Goal: Find specific page/section: Find specific page/section

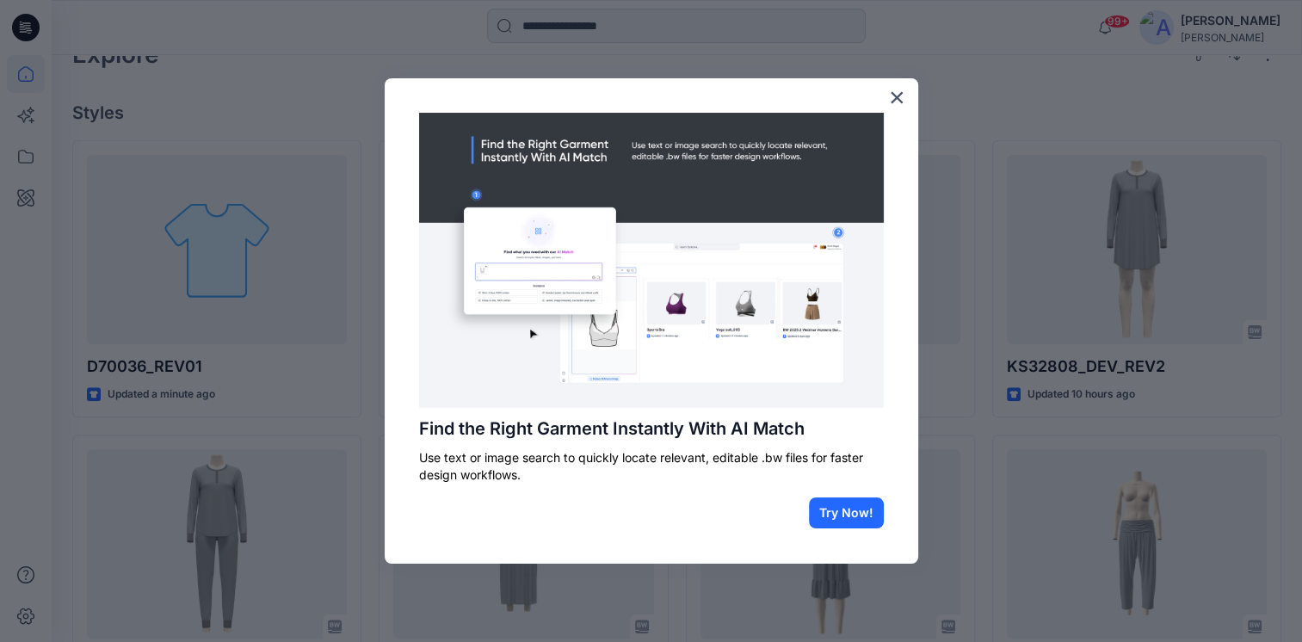
scroll to position [516, 0]
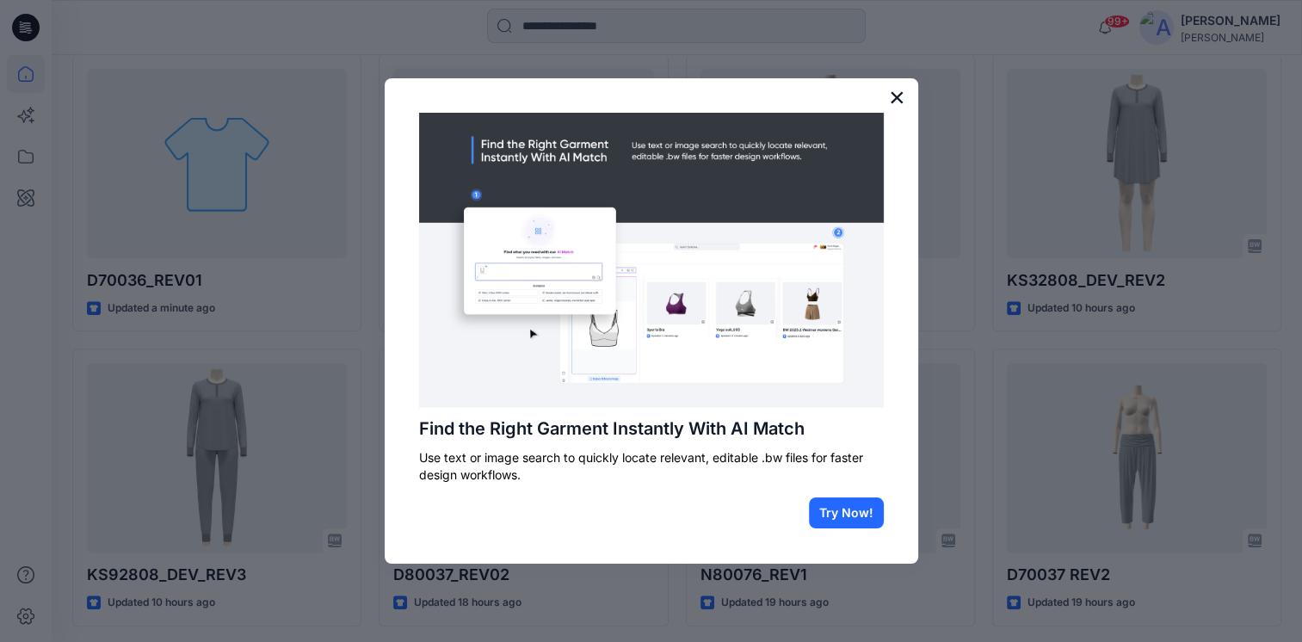
click at [898, 101] on button "×" at bounding box center [897, 97] width 16 height 28
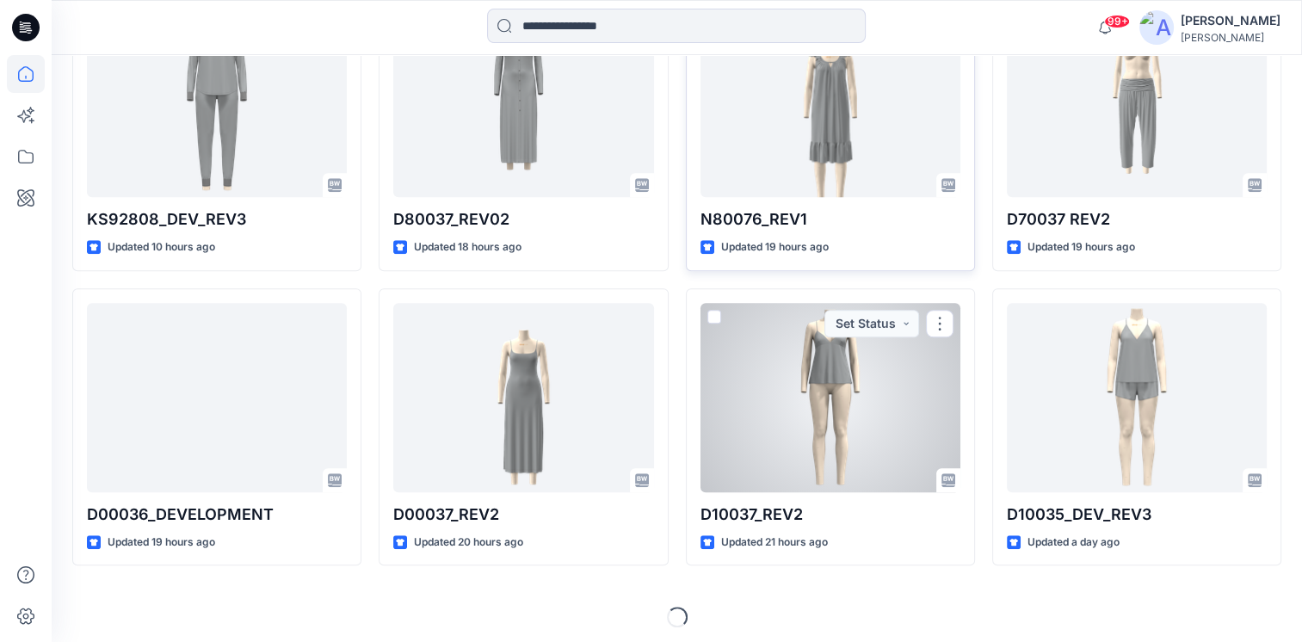
scroll to position [876, 0]
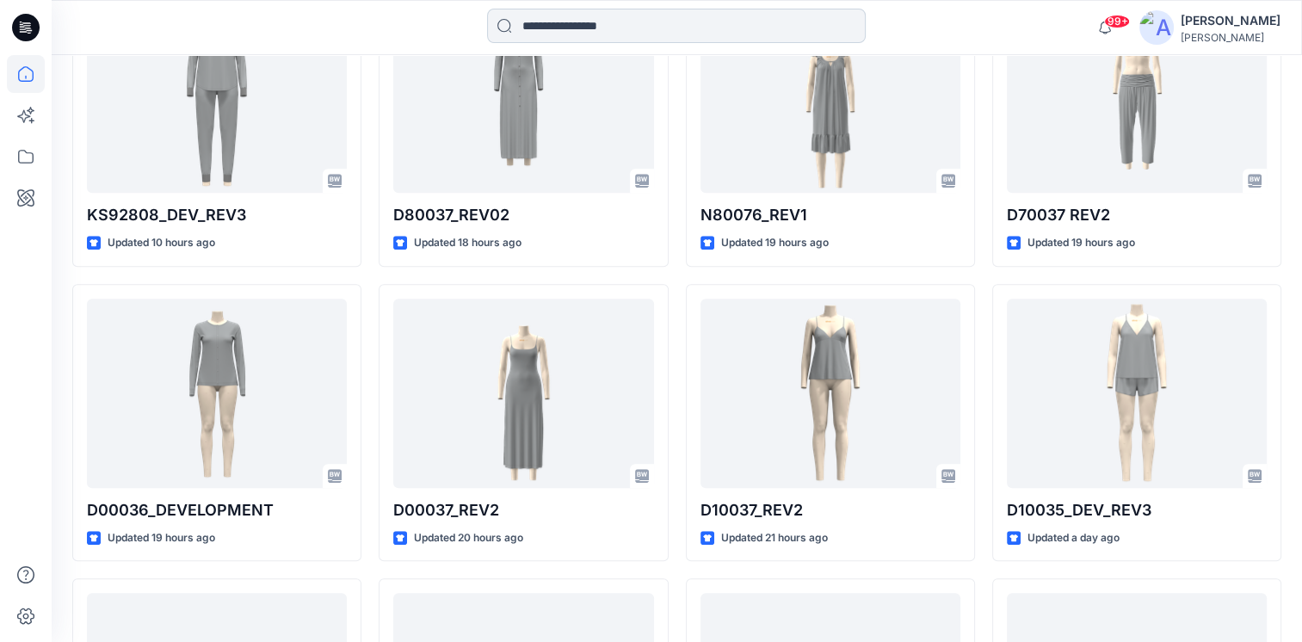
click at [584, 19] on input at bounding box center [676, 26] width 379 height 34
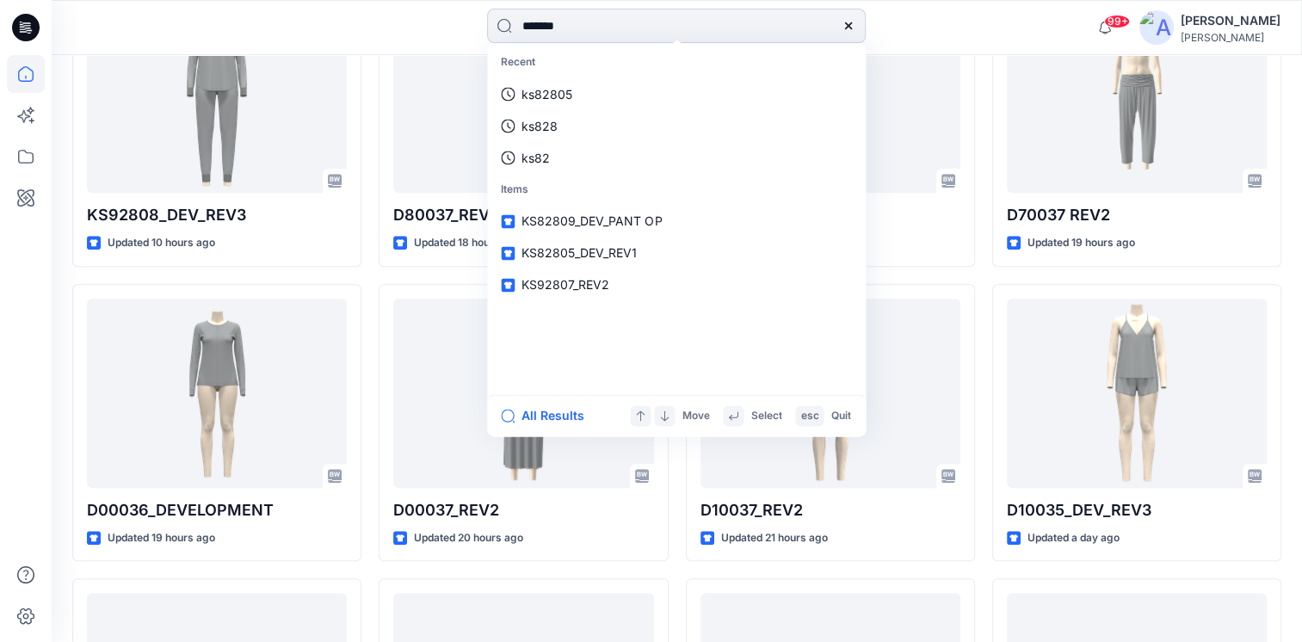
type input "*******"
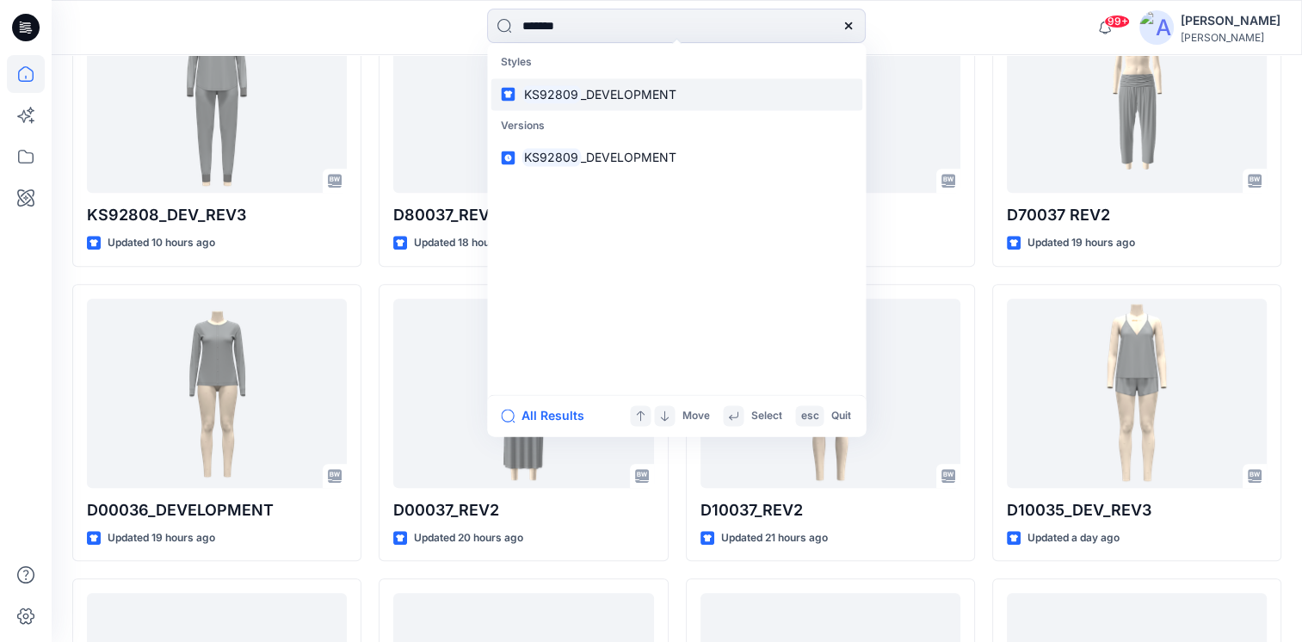
click at [593, 96] on span "_DEVELOPMENT" at bounding box center [629, 94] width 96 height 15
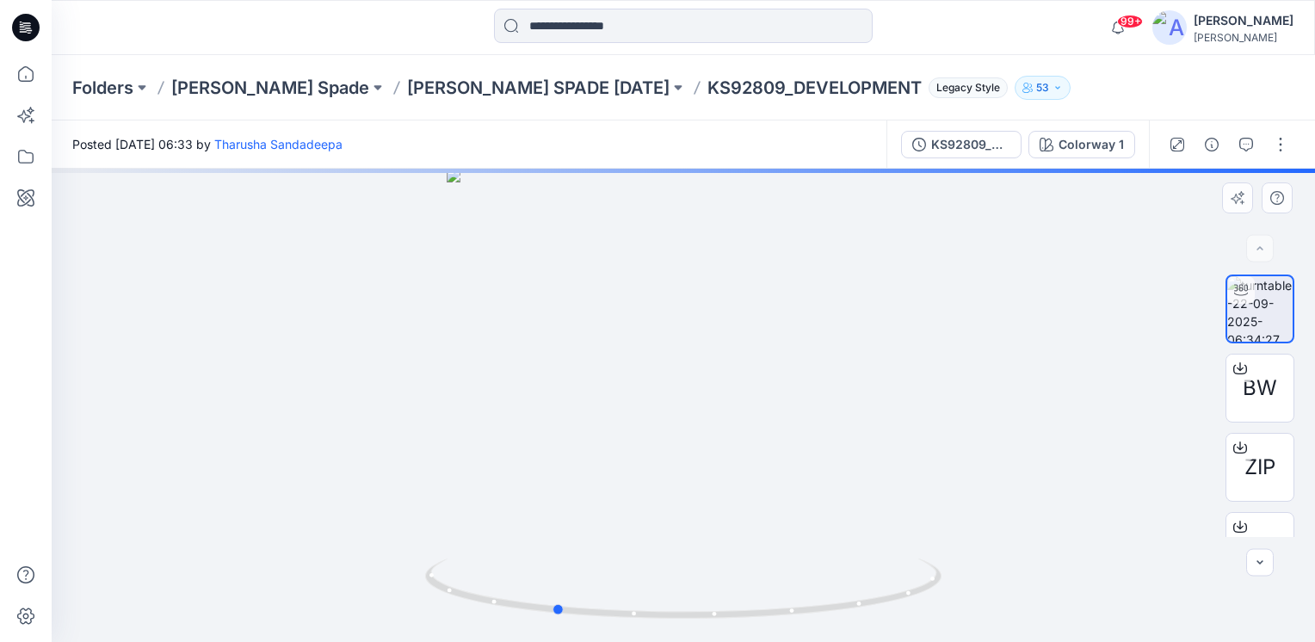
drag, startPoint x: 868, startPoint y: 562, endPoint x: 223, endPoint y: 408, distance: 663.6
click at [223, 408] on div at bounding box center [683, 405] width 1263 height 473
drag, startPoint x: 853, startPoint y: 535, endPoint x: 851, endPoint y: 467, distance: 68.0
click at [851, 467] on div at bounding box center [683, 405] width 1263 height 473
